Goal: Task Accomplishment & Management: Use online tool/utility

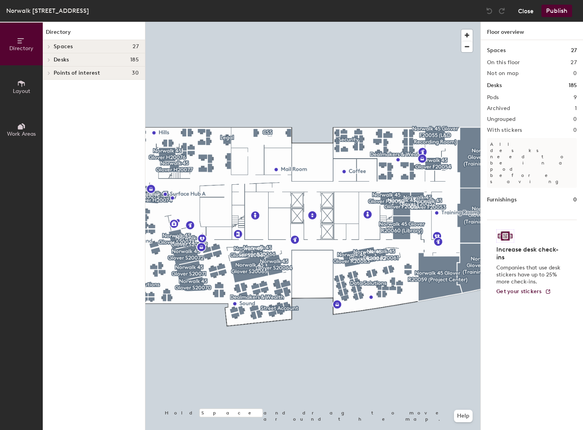
click at [523, 11] on button "Close" at bounding box center [526, 11] width 16 height 12
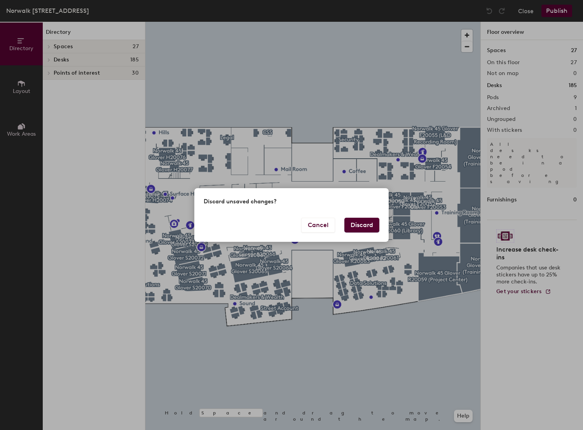
click at [368, 226] on button "Discard" at bounding box center [361, 225] width 35 height 15
